Goal: Task Accomplishment & Management: Complete application form

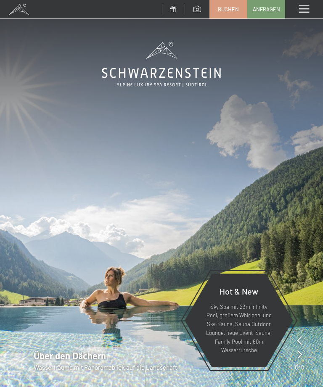
click at [230, 13] on link "Buchen" at bounding box center [228, 9] width 37 height 18
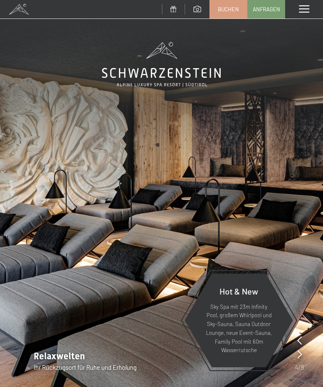
click at [268, 15] on link "Anfragen" at bounding box center [266, 9] width 37 height 18
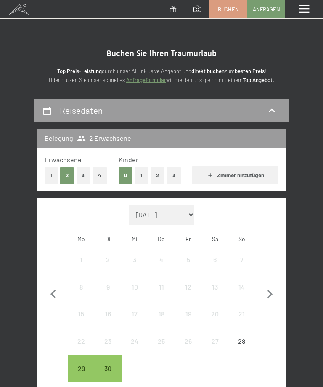
click at [274, 286] on icon "button" at bounding box center [270, 295] width 18 height 18
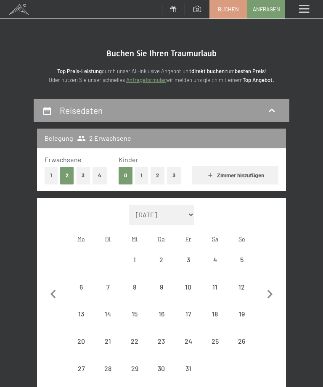
select select "2025-10-01"
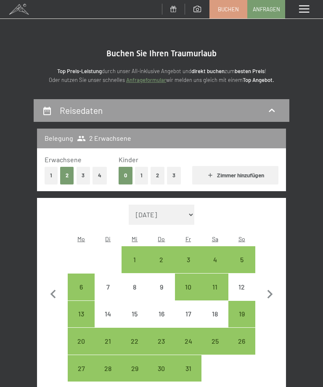
click at [274, 286] on icon "button" at bounding box center [270, 295] width 18 height 18
select select "2025-11-01"
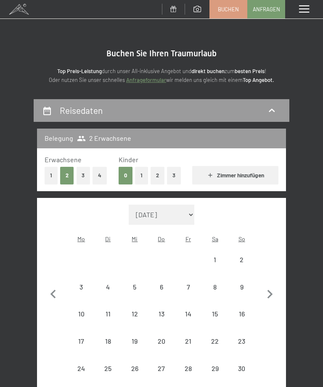
select select "2025-11-01"
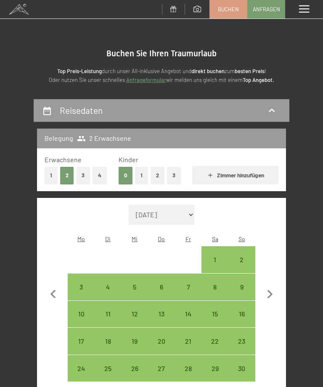
click at [277, 288] on icon "button" at bounding box center [270, 295] width 18 height 18
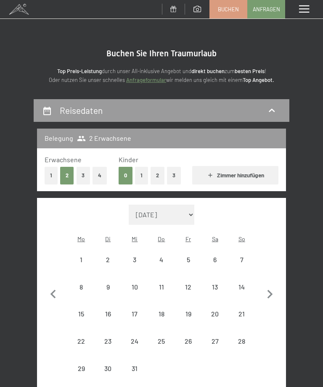
select select "2025-12-01"
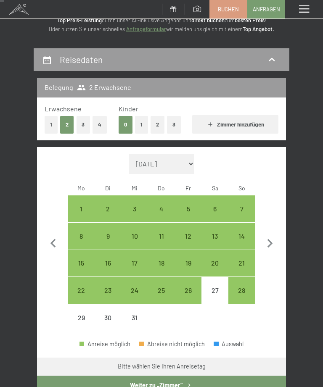
scroll to position [51, 0]
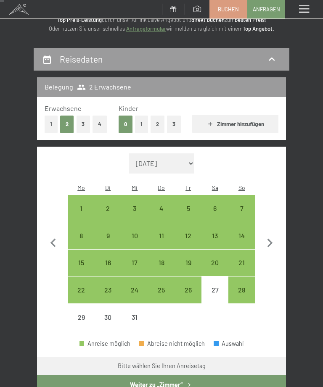
click at [194, 287] on div "26" at bounding box center [188, 299] width 25 height 25
select select "2025-12-01"
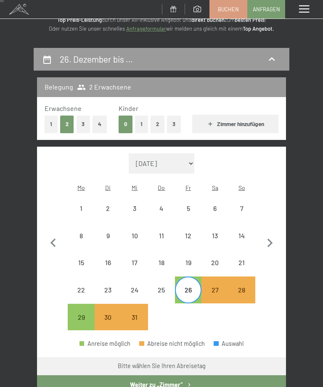
click at [82, 121] on button "3" at bounding box center [84, 124] width 14 height 17
select select "2025-12-01"
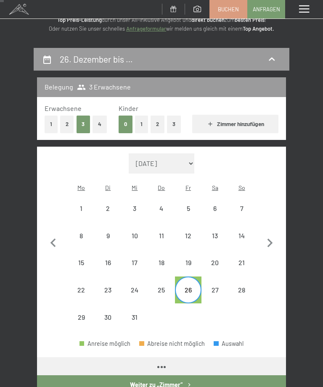
select select "2025-12-01"
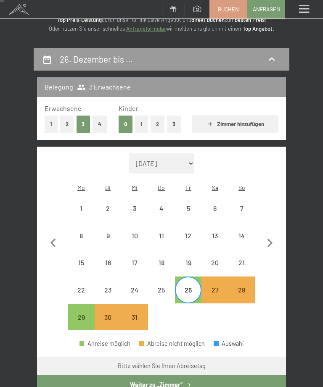
click at [145, 124] on button "1" at bounding box center [141, 124] width 13 height 17
select select "2025-12-01"
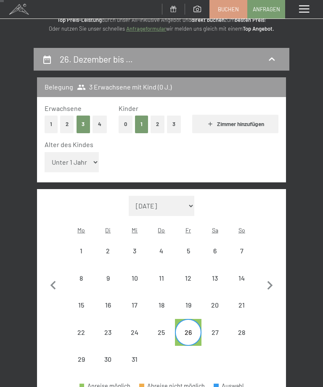
select select "2025-12-01"
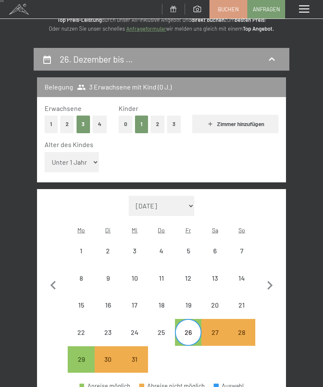
click at [238, 126] on button "Zimmer hinzufügen" at bounding box center [235, 124] width 86 height 18
select select "2025-12-01"
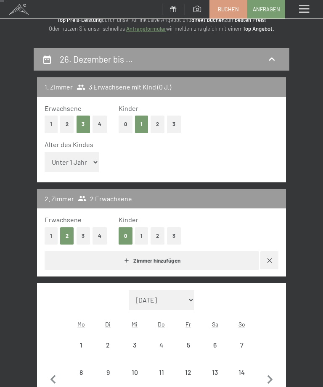
select select "2025-12-01"
click at [67, 122] on button "2" at bounding box center [67, 124] width 14 height 17
select select "2025-12-01"
click at [129, 122] on button "0" at bounding box center [126, 124] width 14 height 17
select select "2025-12-01"
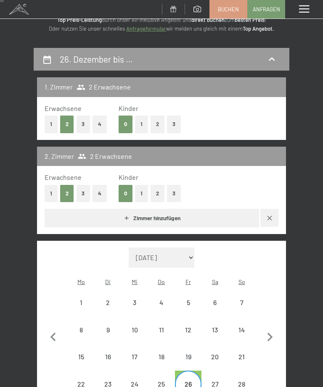
click at [51, 193] on button "1" at bounding box center [51, 193] width 13 height 17
select select "2025-12-01"
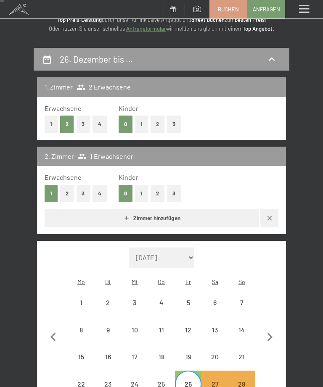
click at [144, 193] on button "1" at bounding box center [141, 193] width 13 height 17
select select "2025-12-01"
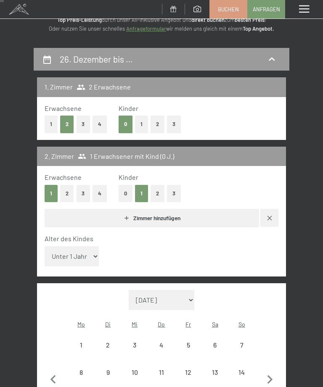
select select "2025-12-01"
click at [86, 251] on select "Unter 1 Jahr 1 Jahr 2 Jahre 3 Jahre 4 Jahre 5 Jahre 6 Jahre 7 Jahre 8 Jahre 9 J…" at bounding box center [72, 256] width 55 height 20
select select "15"
select select "2025-12-01"
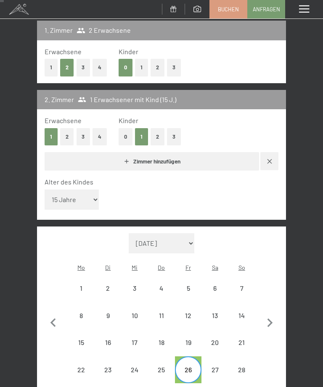
select select "2025-12-01"
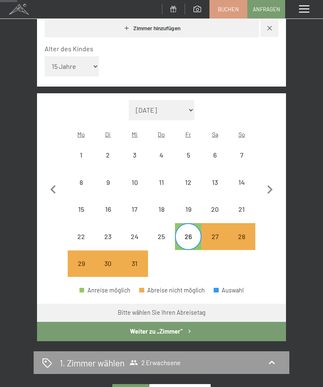
scroll to position [242, 0]
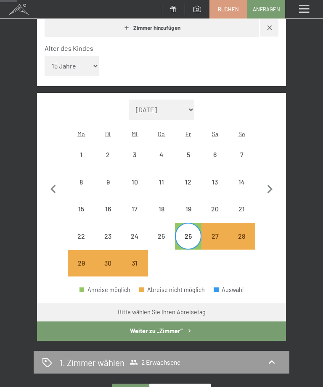
click at [270, 181] on icon "button" at bounding box center [270, 190] width 18 height 18
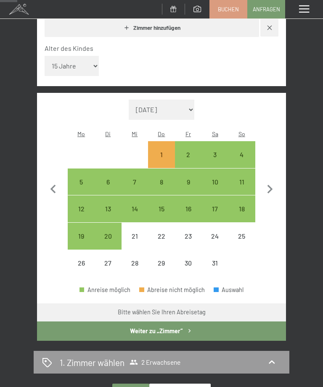
select select "2026-01-01"
click at [187, 151] on div "2" at bounding box center [188, 163] width 25 height 25
select select "2026-01-01"
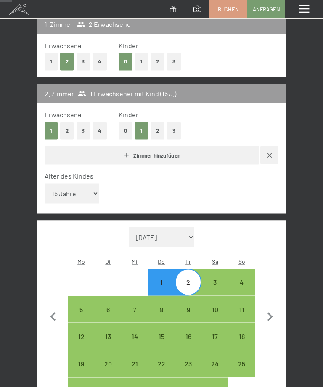
scroll to position [122, 0]
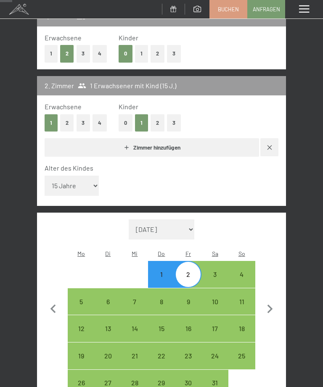
click at [55, 301] on icon "button" at bounding box center [54, 310] width 18 height 18
select select "2025-12-01"
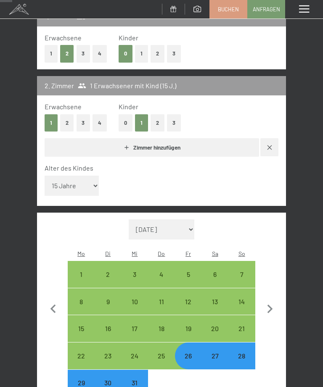
click at [215, 353] on div "27" at bounding box center [214, 365] width 25 height 25
select select "2025-12-01"
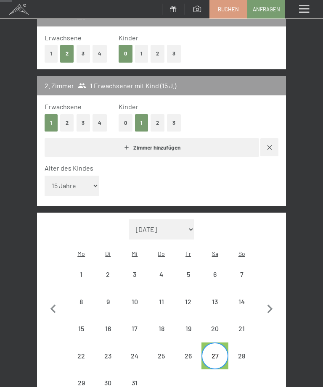
click at [137, 380] on div "31" at bounding box center [134, 392] width 25 height 25
select select "2025-12-01"
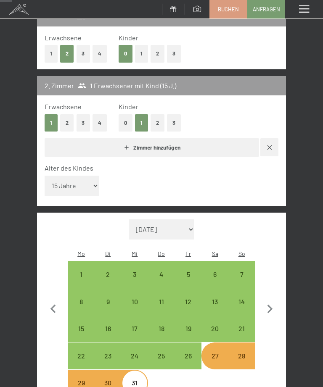
click at [194, 353] on div "26" at bounding box center [188, 365] width 25 height 25
select select "2025-12-01"
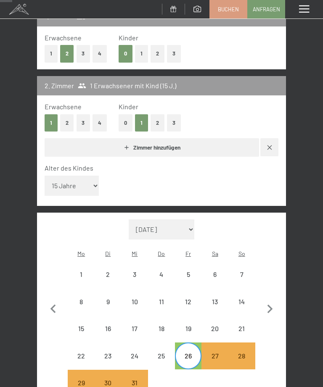
click at [247, 353] on div "28" at bounding box center [241, 365] width 25 height 25
select select "2025-12-01"
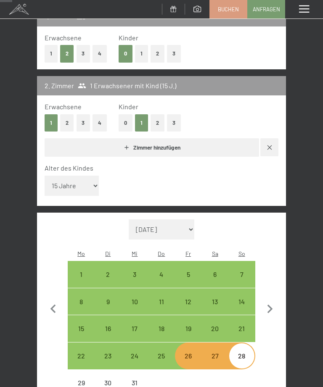
click at [243, 353] on div "28" at bounding box center [241, 365] width 25 height 25
select select "2025-12-01"
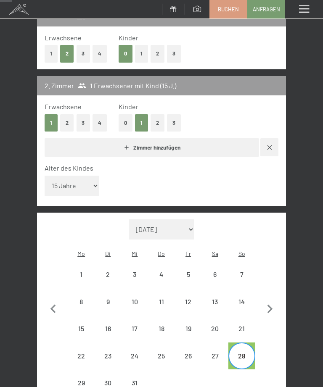
click at [110, 380] on div "30" at bounding box center [107, 392] width 25 height 25
select select "2025-12-01"
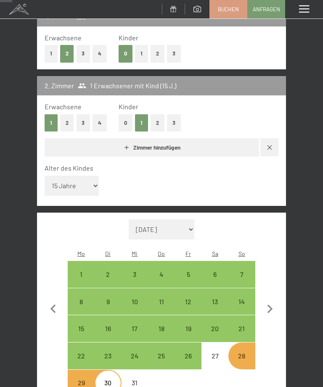
click at [190, 353] on div "26" at bounding box center [188, 365] width 25 height 25
select select "2025-12-01"
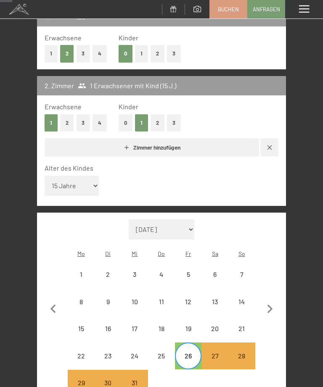
click at [217, 353] on div "27" at bounding box center [214, 365] width 25 height 25
select select "2025-12-01"
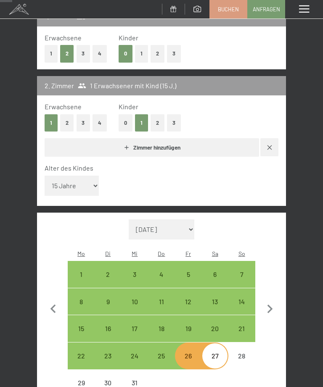
click at [246, 353] on div "28" at bounding box center [241, 365] width 25 height 25
select select "2025-12-01"
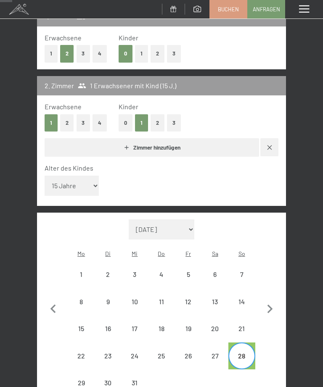
click at [275, 301] on icon "button" at bounding box center [270, 310] width 18 height 18
select select "2026-01-01"
click at [167, 271] on div "1" at bounding box center [161, 283] width 25 height 25
select select "2026-01-01"
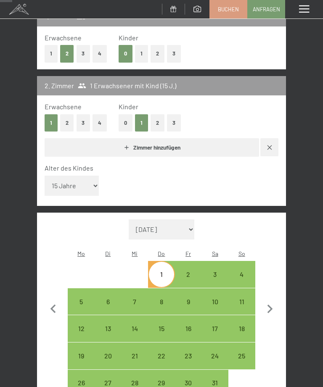
click at [189, 271] on div "2" at bounding box center [188, 283] width 25 height 25
select select "2026-01-01"
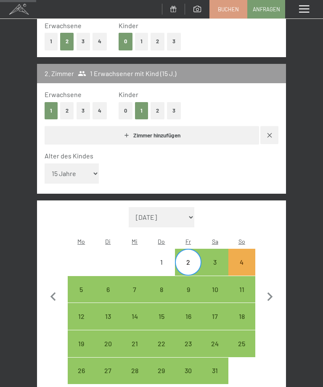
scroll to position [136, 0]
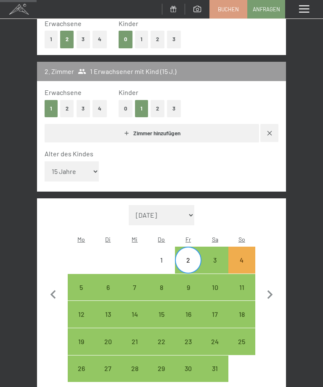
click at [55, 286] on icon "button" at bounding box center [54, 295] width 18 height 18
select select "2025-12-01"
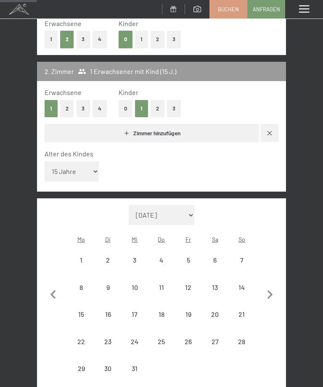
click at [245, 338] on div "28" at bounding box center [241, 350] width 25 height 25
select select "2025-12-01"
click at [273, 286] on icon "button" at bounding box center [270, 295] width 18 height 18
select select "2026-01-01"
click at [190, 257] on div "2" at bounding box center [188, 269] width 25 height 25
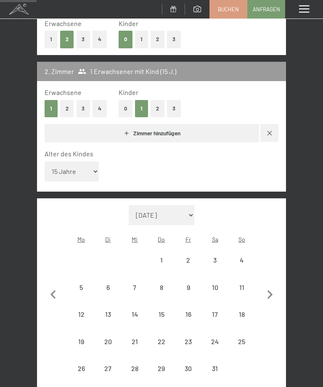
select select "2026-01-01"
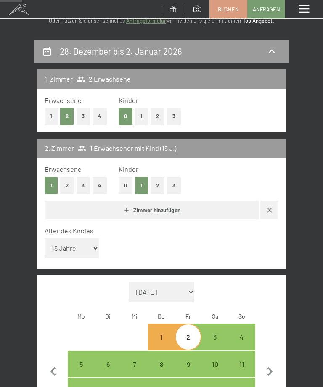
scroll to position [0, 0]
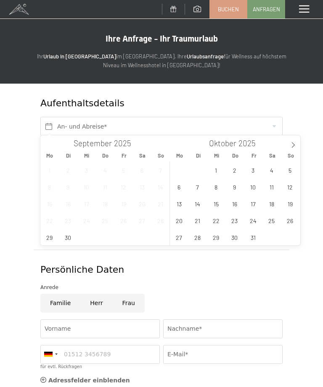
click at [292, 148] on span at bounding box center [293, 142] width 14 height 14
click at [291, 149] on span at bounding box center [293, 142] width 14 height 14
click at [272, 219] on span "27" at bounding box center [271, 220] width 16 height 16
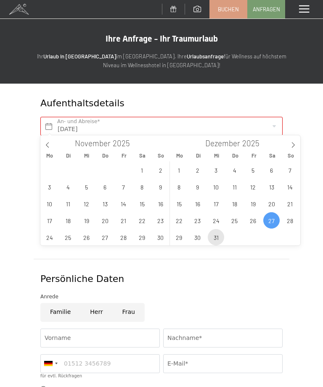
click at [217, 239] on span "31" at bounding box center [216, 237] width 16 height 16
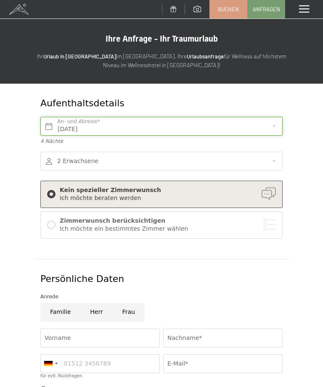
type input "[DATE] - Mi. [DATE]"
click at [275, 164] on div at bounding box center [161, 161] width 242 height 19
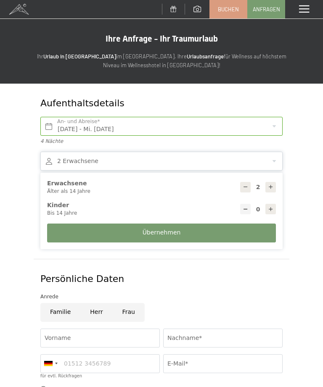
click at [271, 187] on icon at bounding box center [271, 187] width 6 height 6
type input "3"
click at [272, 211] on div at bounding box center [270, 209] width 11 height 11
select select
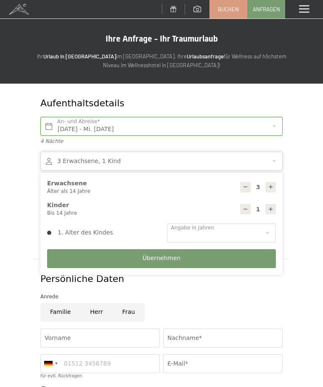
click at [247, 209] on icon at bounding box center [246, 209] width 6 height 6
type input "0"
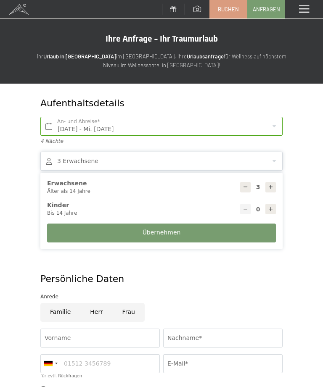
click at [271, 188] on div at bounding box center [270, 187] width 11 height 11
type input "4"
click at [174, 231] on span "Übernehmen" at bounding box center [162, 233] width 38 height 8
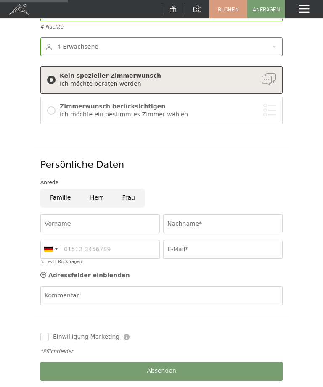
scroll to position [114, 0]
click at [70, 225] on input "Vorname" at bounding box center [99, 223] width 119 height 19
type input "[PERSON_NAME]"
click at [177, 229] on input "Nachname*" at bounding box center [222, 223] width 119 height 19
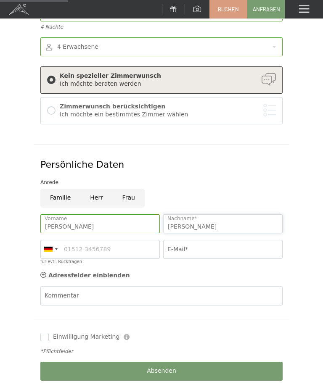
type input "[PERSON_NAME]"
click at [192, 248] on input "E-Mail*" at bounding box center [222, 249] width 119 height 19
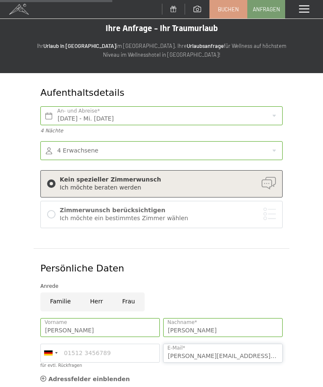
scroll to position [80, 0]
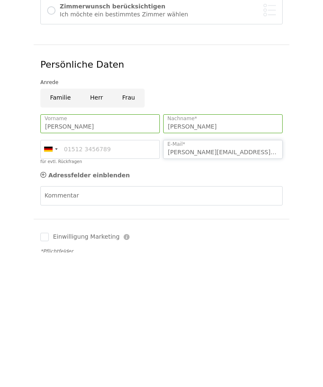
type input "[PERSON_NAME][EMAIL_ADDRESS][PERSON_NAME][DOMAIN_NAME]"
click at [129, 214] on span "Einwilligung Marketing*" at bounding box center [114, 218] width 69 height 8
click at [76, 214] on input "Einwilligung Marketing*" at bounding box center [71, 218] width 8 height 8
checkbox input "false"
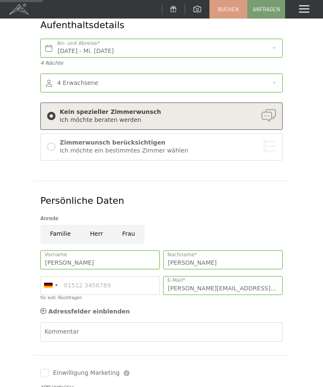
scroll to position [85, 0]
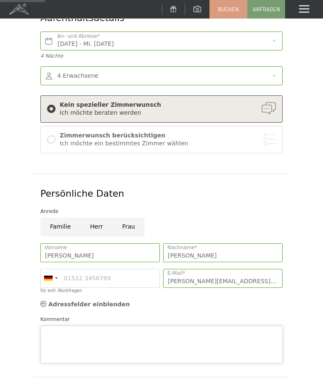
click at [67, 323] on div "Kommentar" at bounding box center [161, 339] width 242 height 48
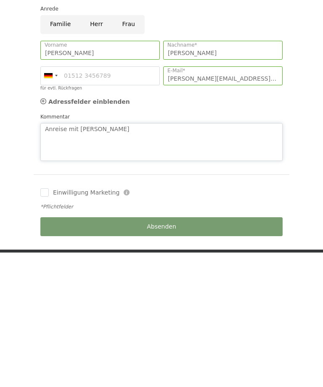
type textarea "Anreise mit Hund"
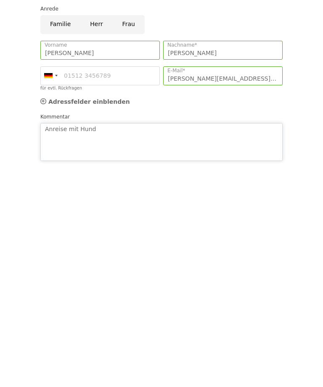
scroll to position [180, 0]
